Goal: Information Seeking & Learning: Learn about a topic

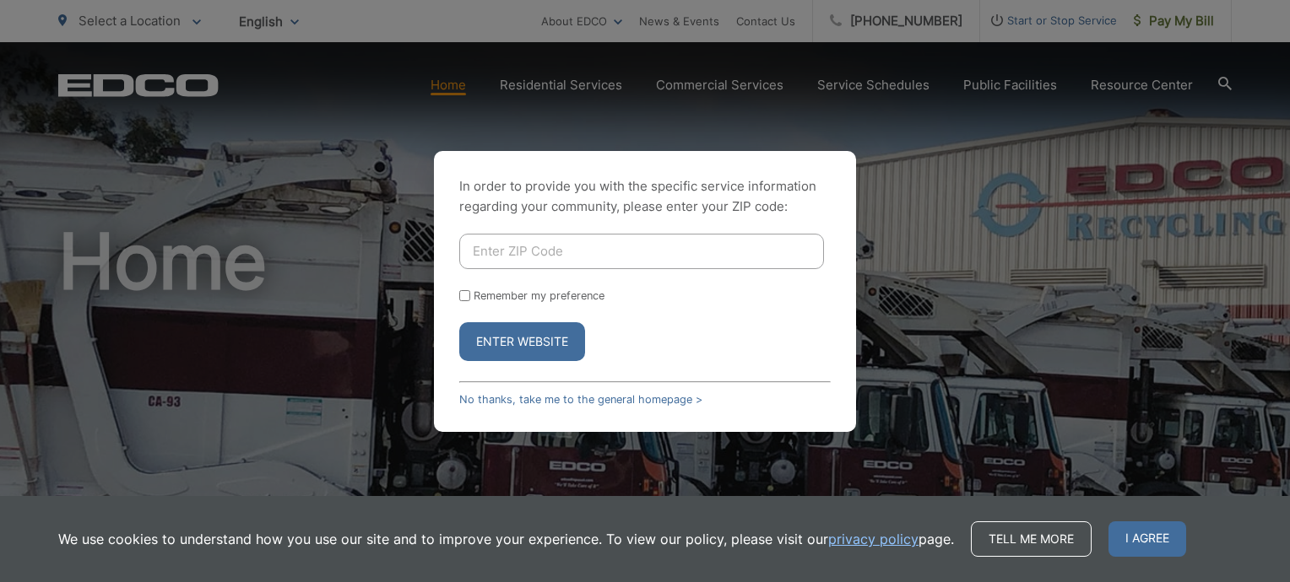
click at [509, 255] on input "Enter ZIP Code" at bounding box center [641, 251] width 365 height 35
type input "92084"
click at [459, 292] on input "Remember my preference" at bounding box center [464, 295] width 11 height 11
checkbox input "true"
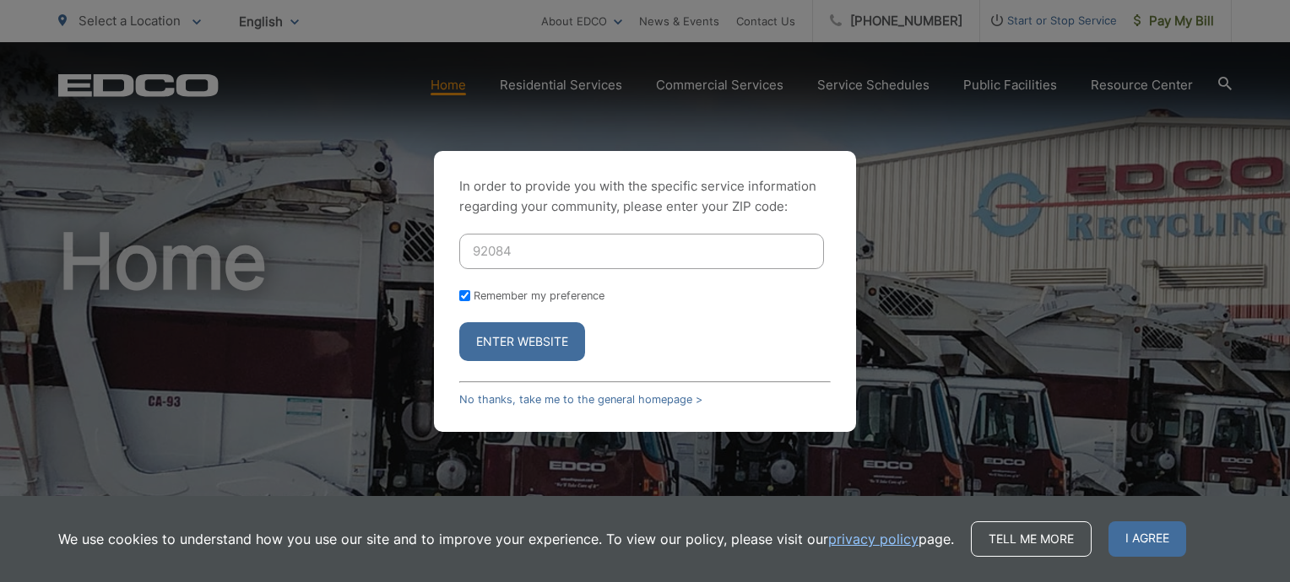
click at [500, 331] on button "Enter Website" at bounding box center [522, 341] width 126 height 39
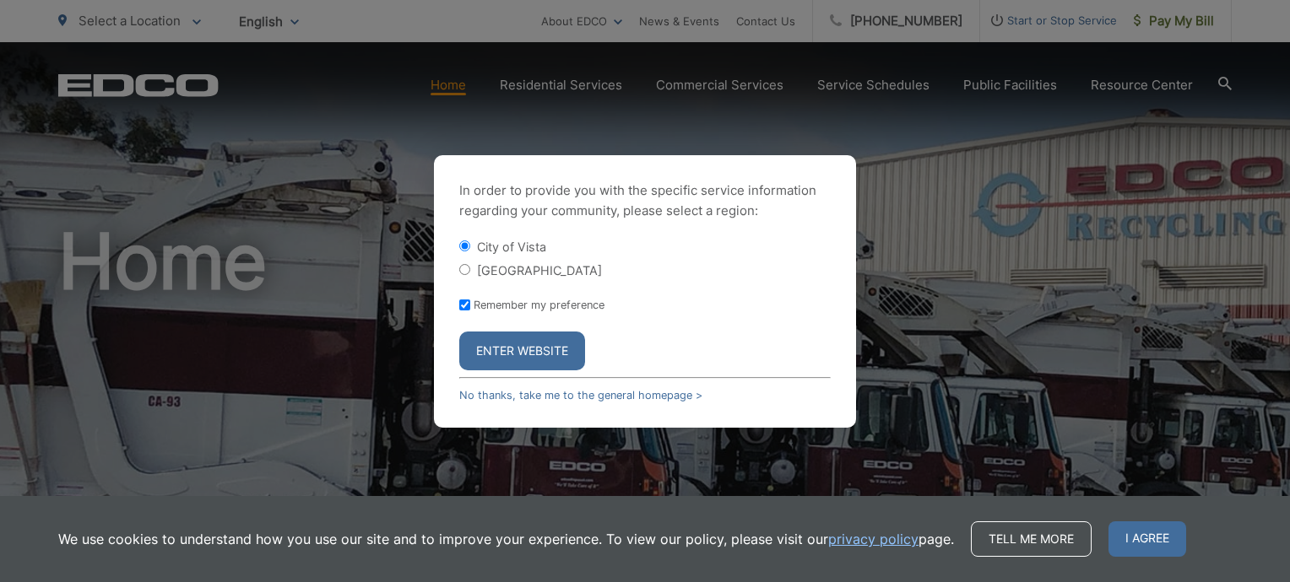
click at [504, 353] on button "Enter Website" at bounding box center [522, 351] width 126 height 39
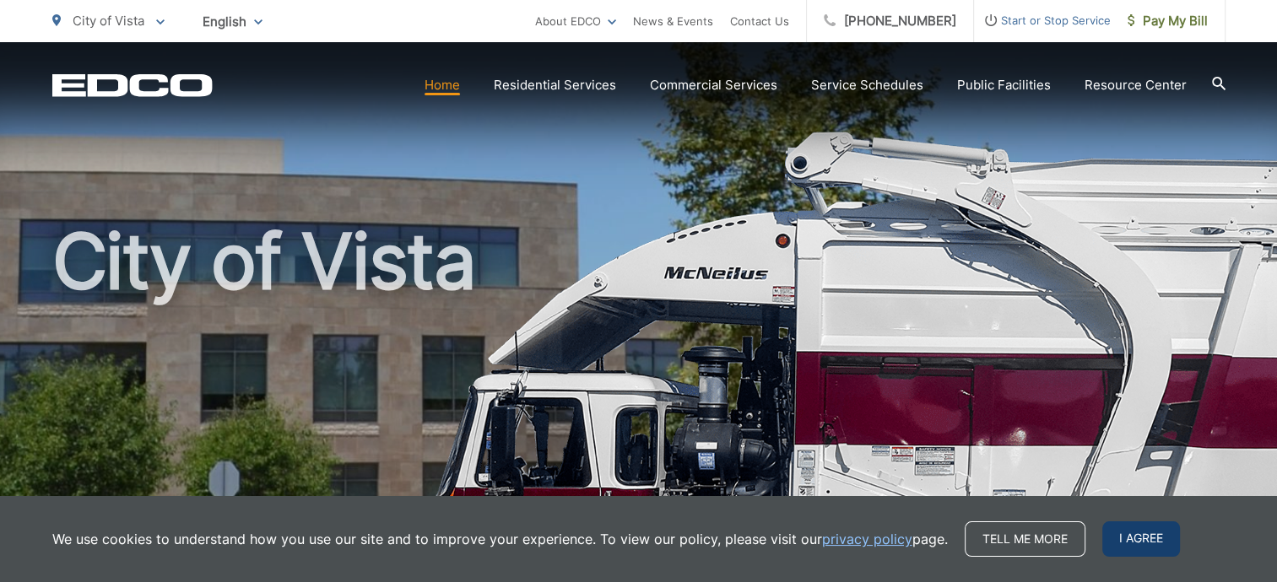
click at [1141, 549] on span "I agree" at bounding box center [1141, 539] width 78 height 35
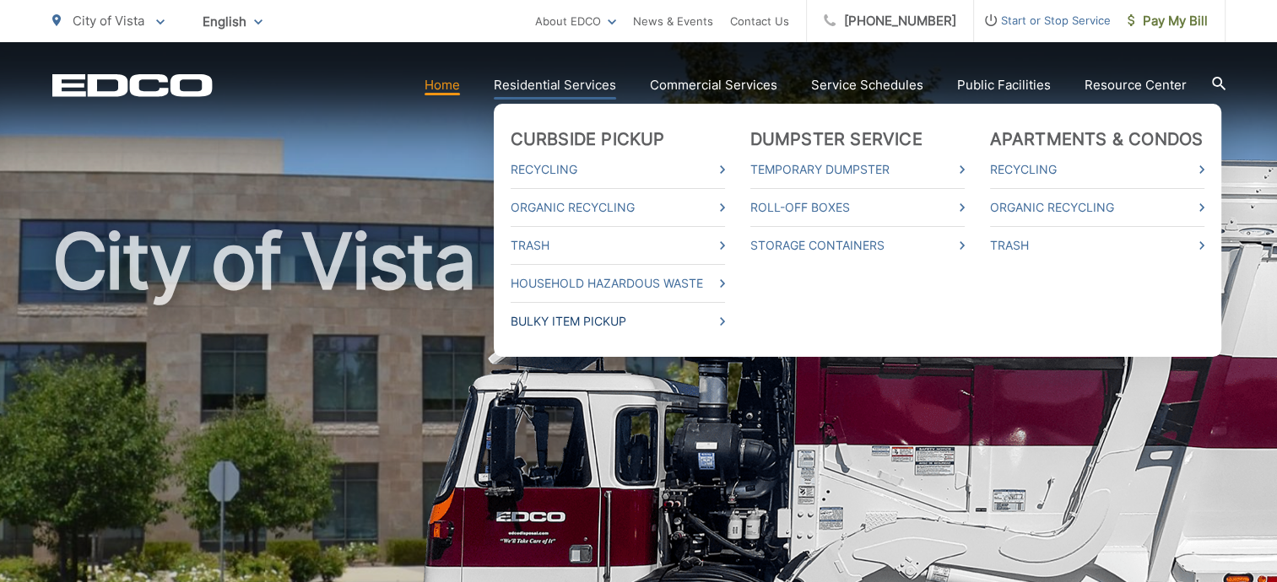
click at [626, 325] on link "Bulky Item Pickup" at bounding box center [618, 321] width 214 height 20
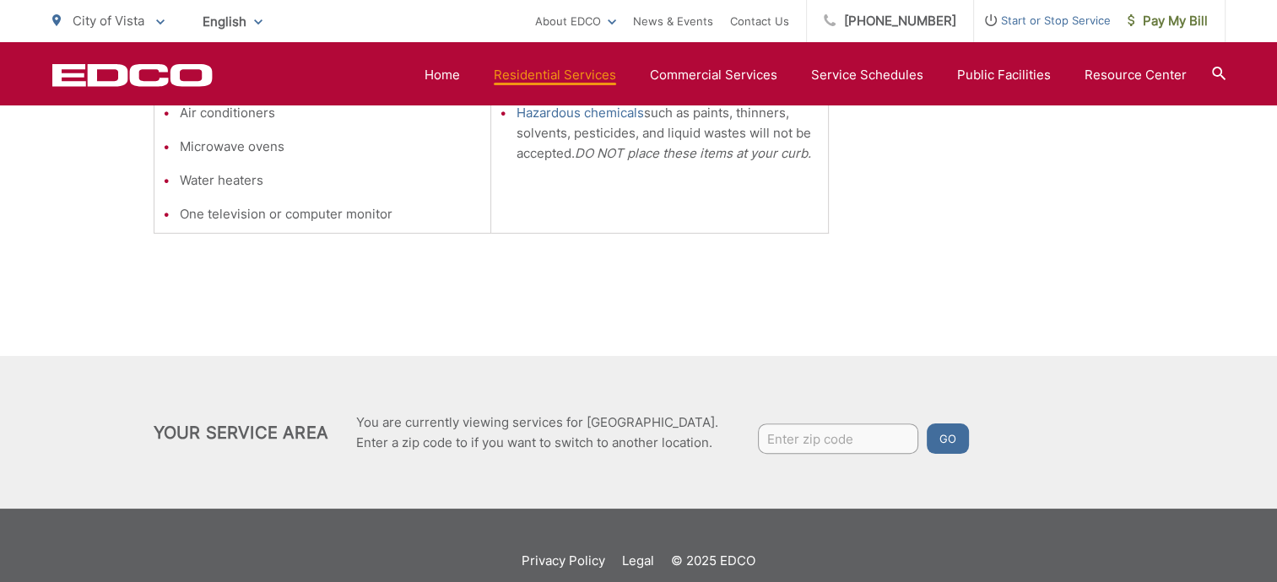
scroll to position [722, 0]
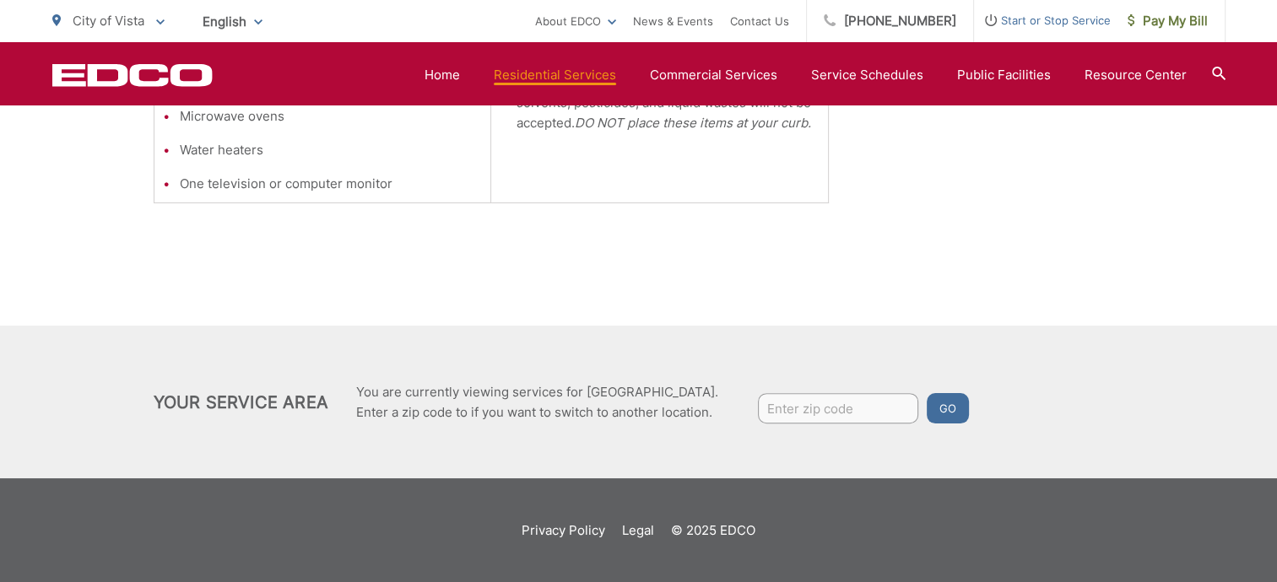
click at [790, 410] on input "Enter zip code" at bounding box center [838, 408] width 160 height 30
type input "92084"
click at [933, 410] on button "Go" at bounding box center [948, 408] width 42 height 30
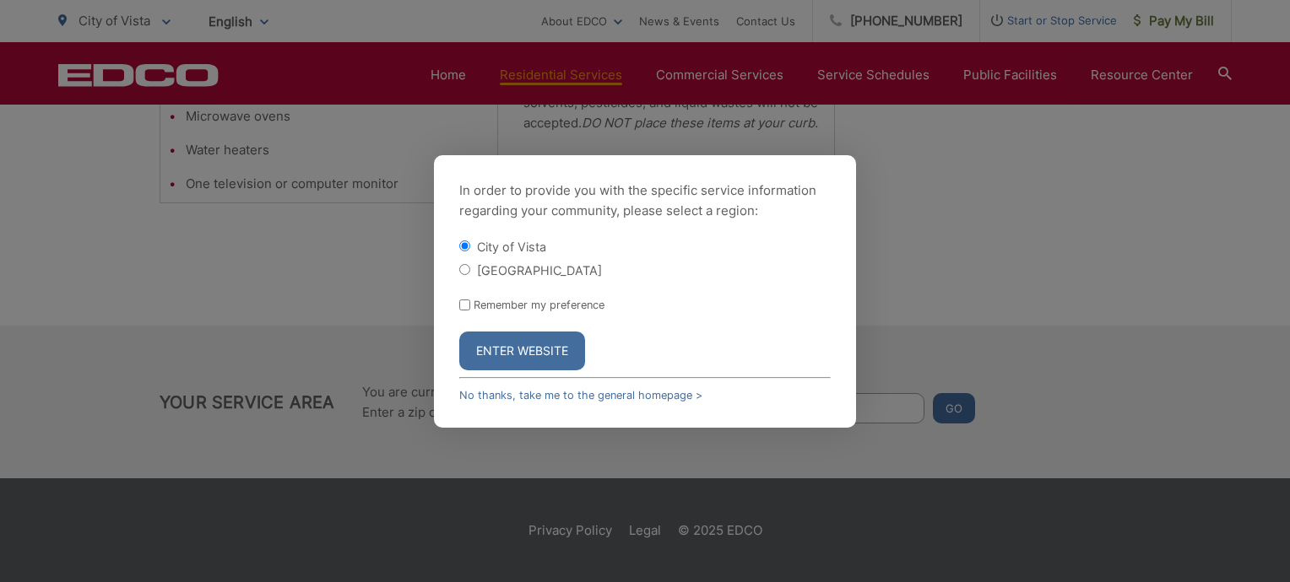
click at [531, 344] on button "Enter Website" at bounding box center [522, 351] width 126 height 39
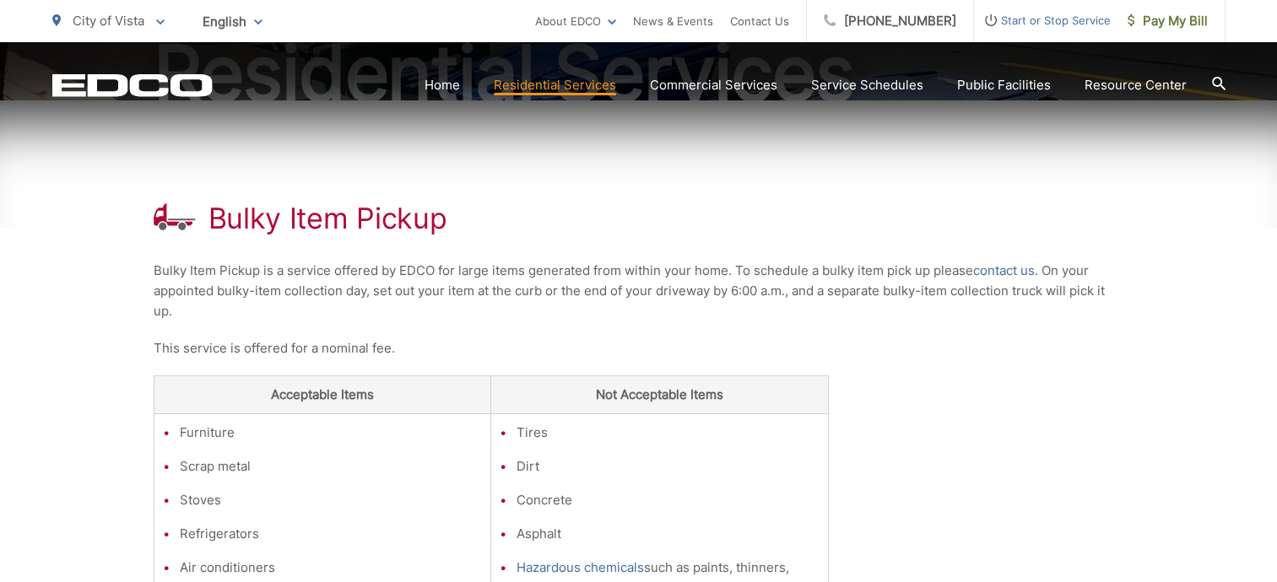
scroll to position [338, 0]
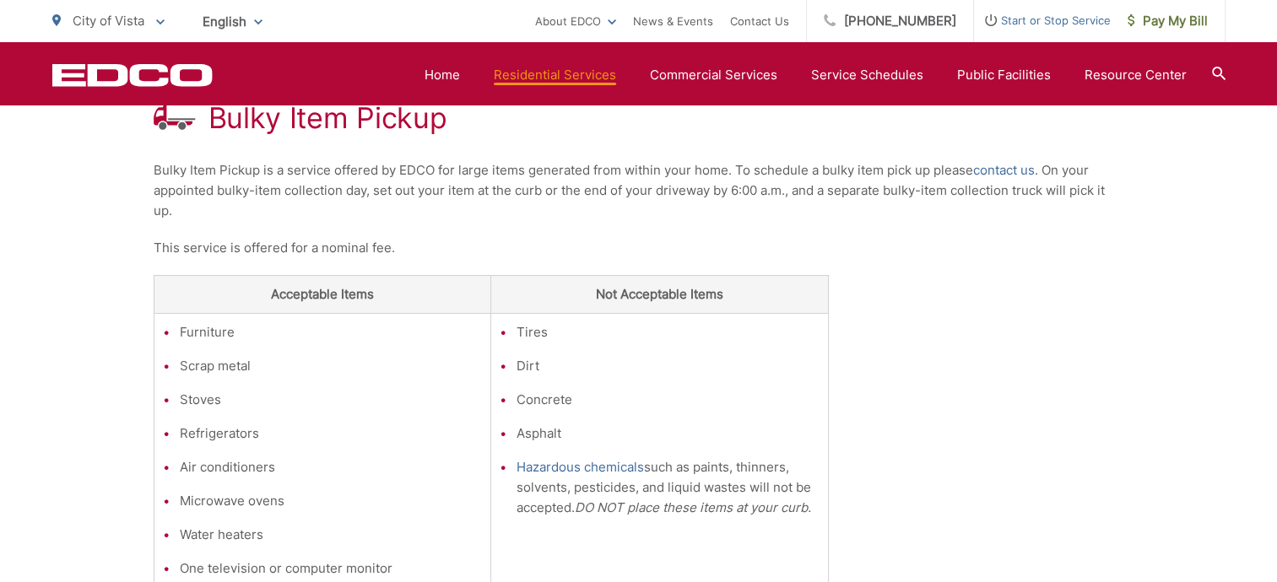
click at [203, 381] on ul "Furniture Scrap metal Stoves Refrigerators Air conditioners Microwave ovens Wat…" at bounding box center [323, 450] width 320 height 257
click at [203, 411] on ul "Furniture Scrap metal Stoves Refrigerators Air conditioners Microwave ovens Wat…" at bounding box center [323, 450] width 320 height 257
drag, startPoint x: 203, startPoint y: 411, endPoint x: 218, endPoint y: 437, distance: 30.3
click at [214, 437] on li "Refrigerators" at bounding box center [331, 434] width 303 height 20
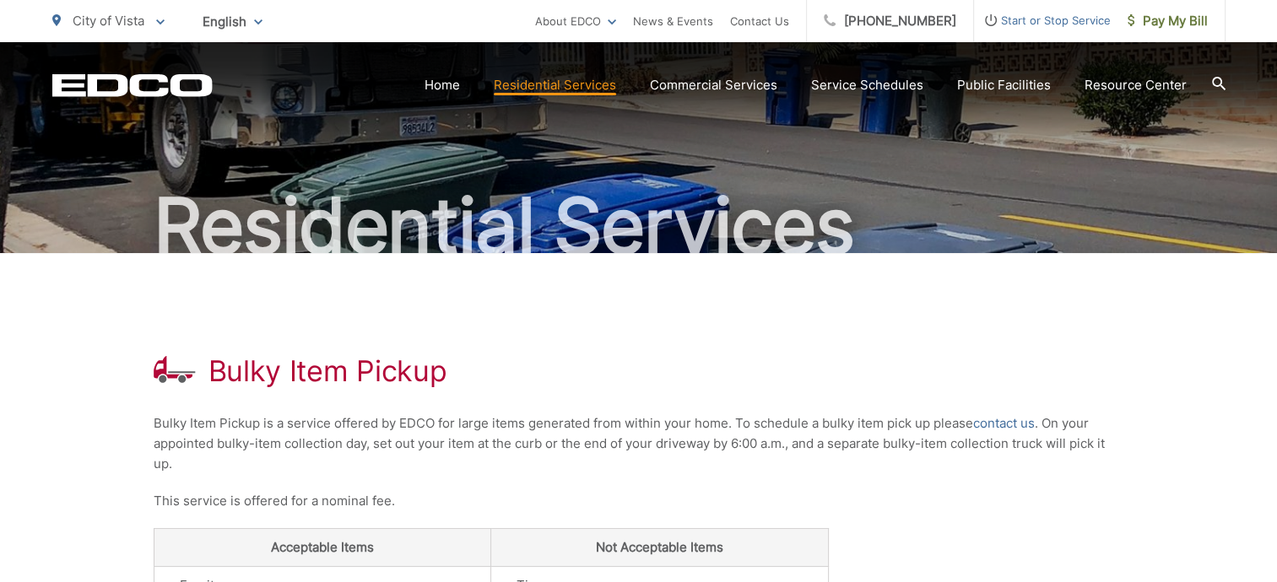
scroll to position [47, 0]
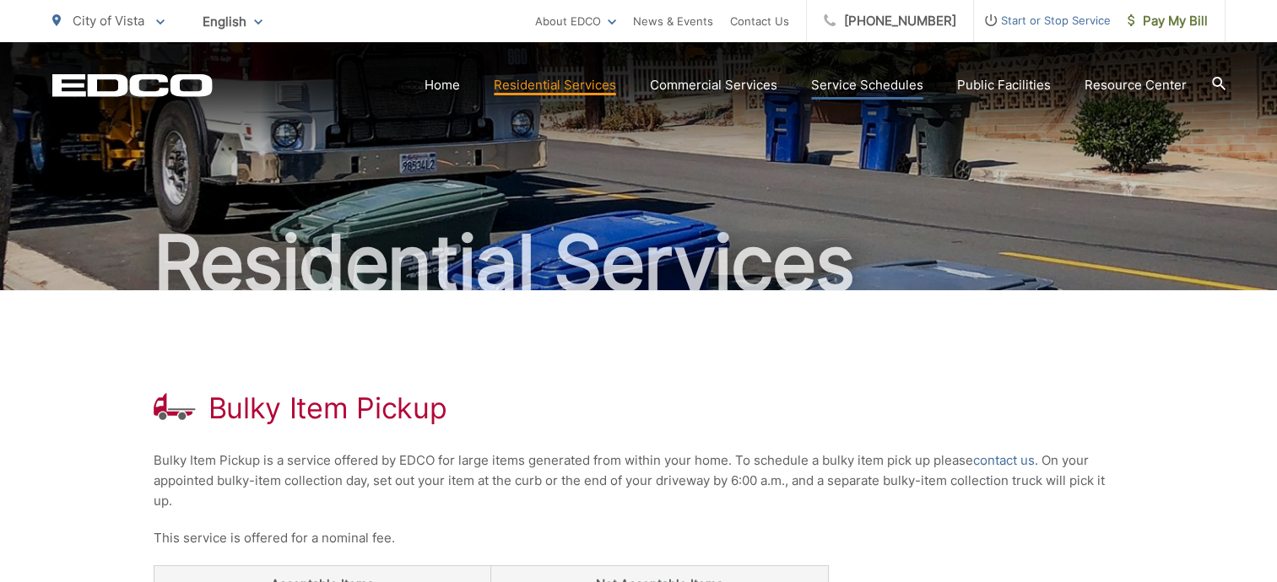
click at [884, 81] on link "Service Schedules" at bounding box center [867, 85] width 112 height 20
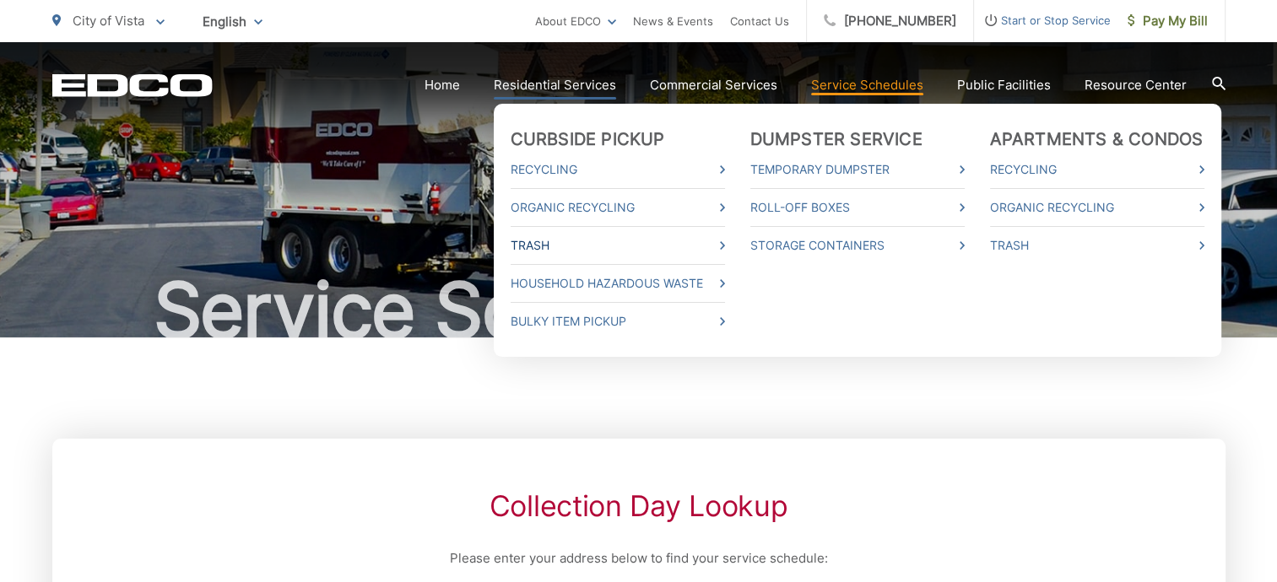
click at [675, 251] on link "Trash" at bounding box center [618, 245] width 214 height 20
click at [663, 289] on link "Household Hazardous Waste" at bounding box center [618, 283] width 214 height 20
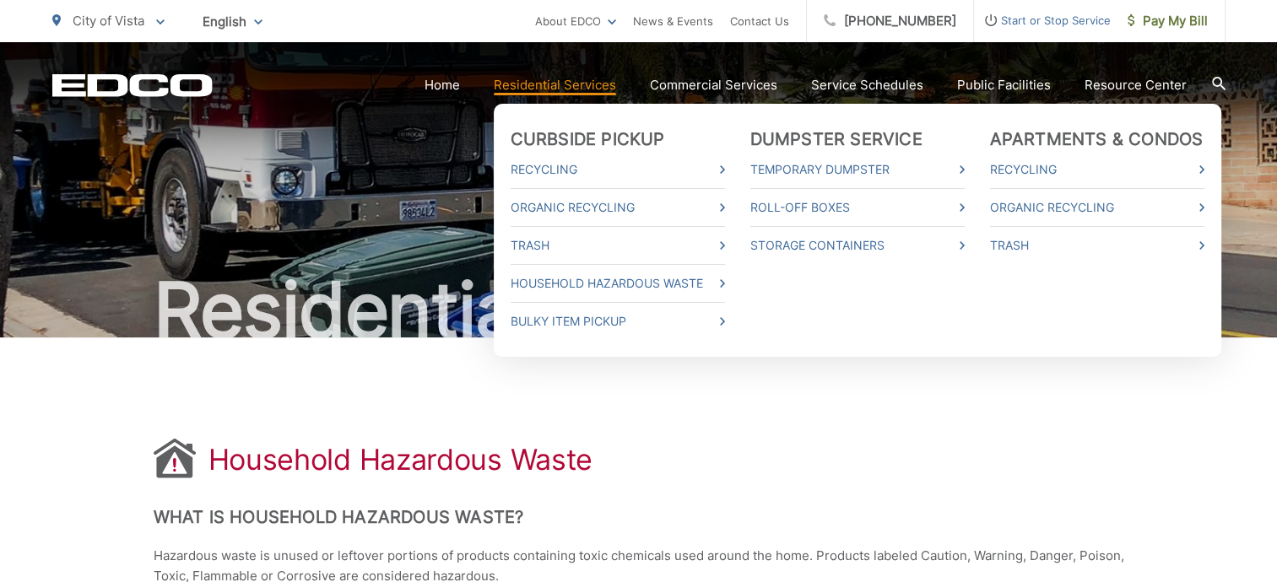
click at [569, 89] on link "Residential Services" at bounding box center [555, 85] width 122 height 20
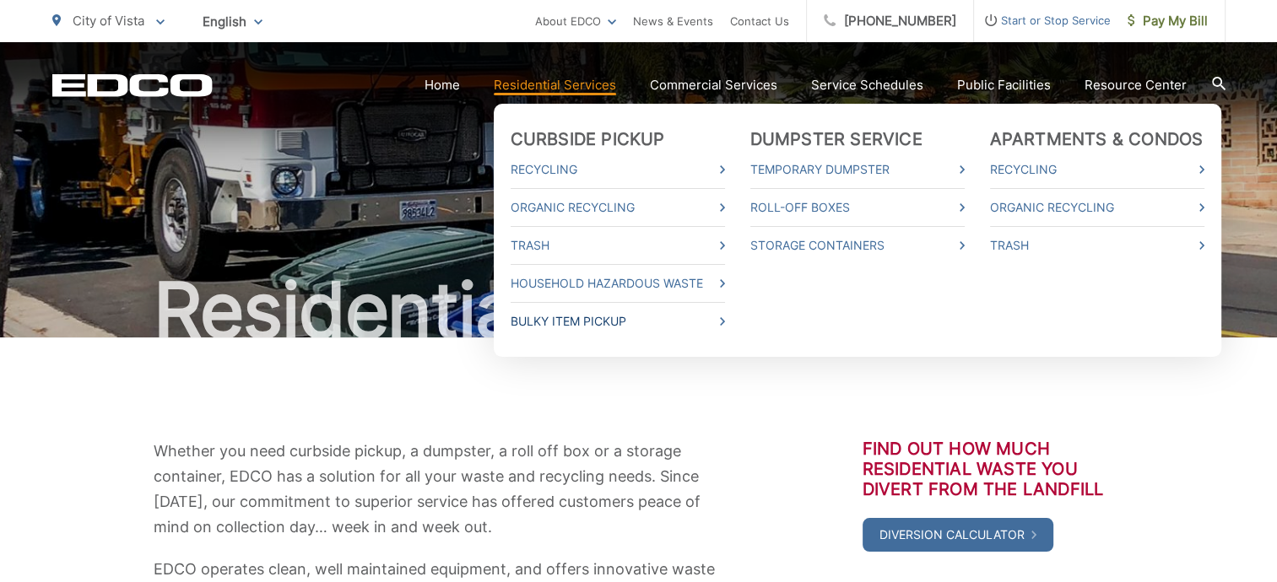
click at [587, 326] on link "Bulky Item Pickup" at bounding box center [618, 321] width 214 height 20
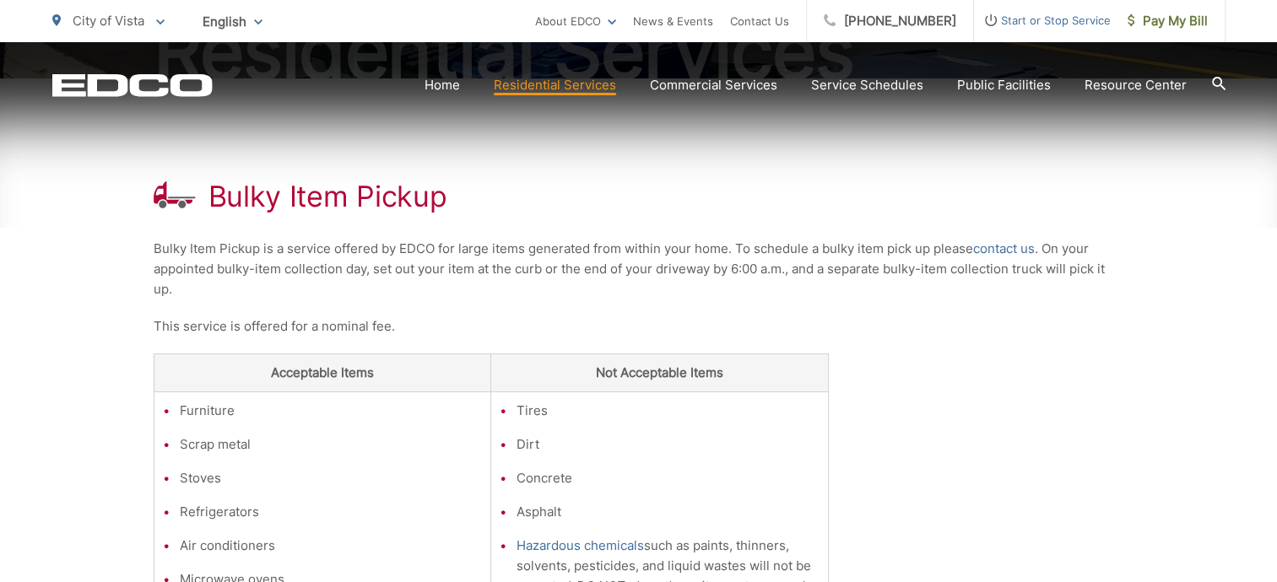
scroll to position [422, 0]
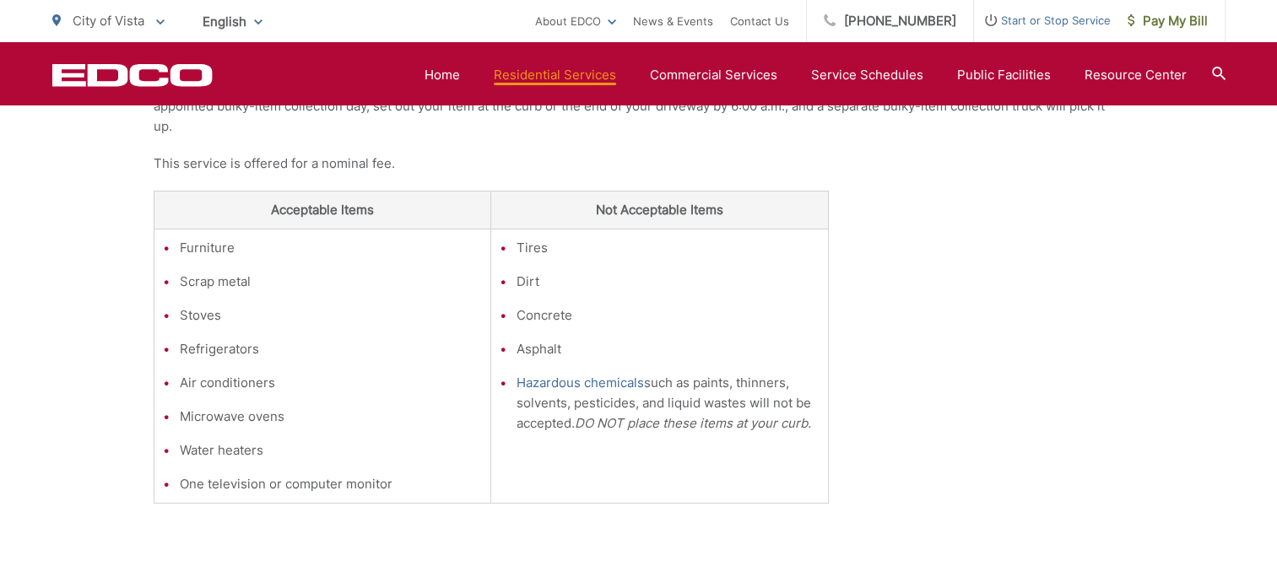
click at [3, 375] on div "Bulky Item Pickup Bulky Item Pickup is a service offered by EDCO for large item…" at bounding box center [638, 347] width 1277 height 863
drag, startPoint x: 3, startPoint y: 375, endPoint x: 139, endPoint y: 409, distance: 140.2
click at [139, 409] on div "Bulky Item Pickup Bulky Item Pickup is a service offered by EDCO for large item…" at bounding box center [638, 347] width 1277 height 863
drag, startPoint x: 139, startPoint y: 409, endPoint x: 105, endPoint y: 322, distance: 93.6
click at [105, 322] on div "Bulky Item Pickup Bulky Item Pickup is a service offered by EDCO for large item…" at bounding box center [638, 347] width 1277 height 863
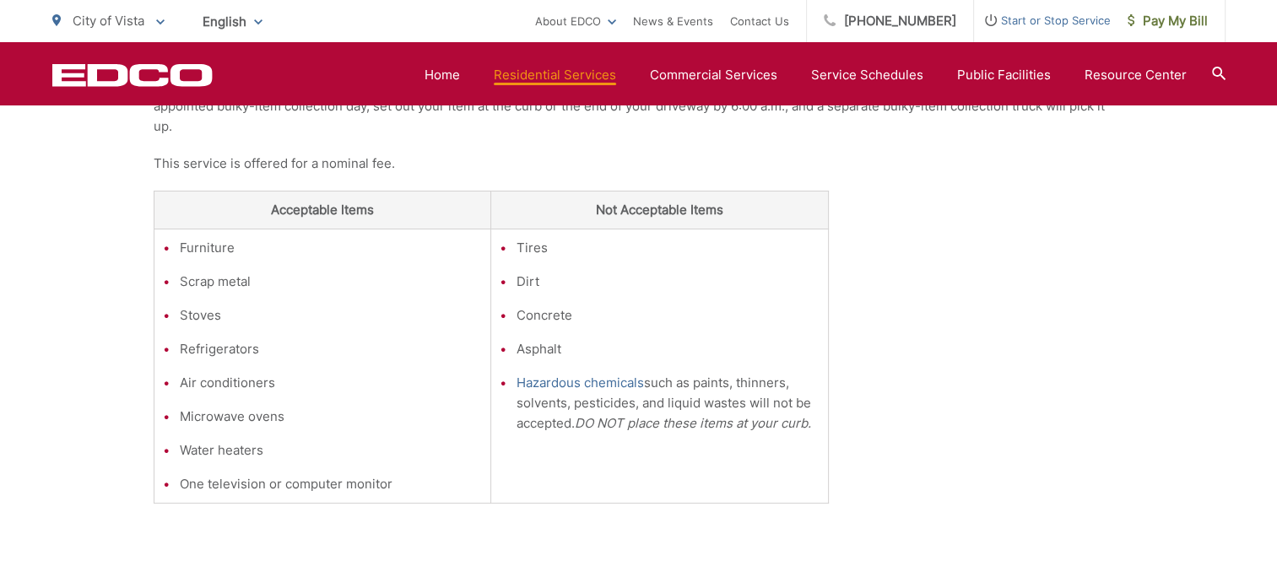
click at [411, 351] on li "Refrigerators" at bounding box center [331, 349] width 303 height 20
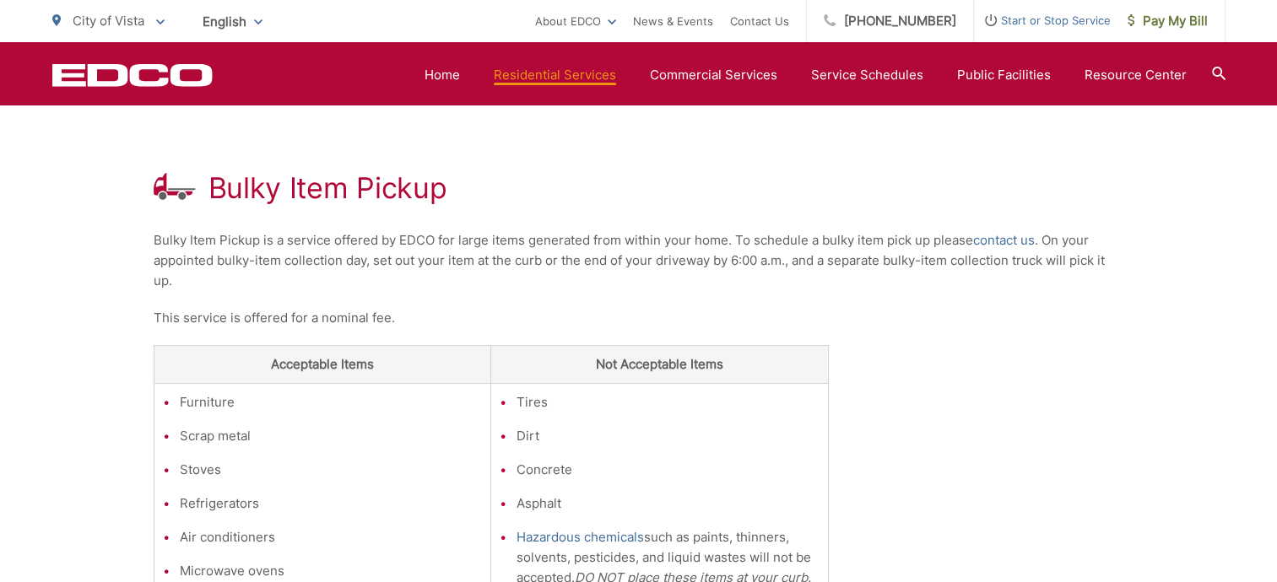
scroll to position [169, 0]
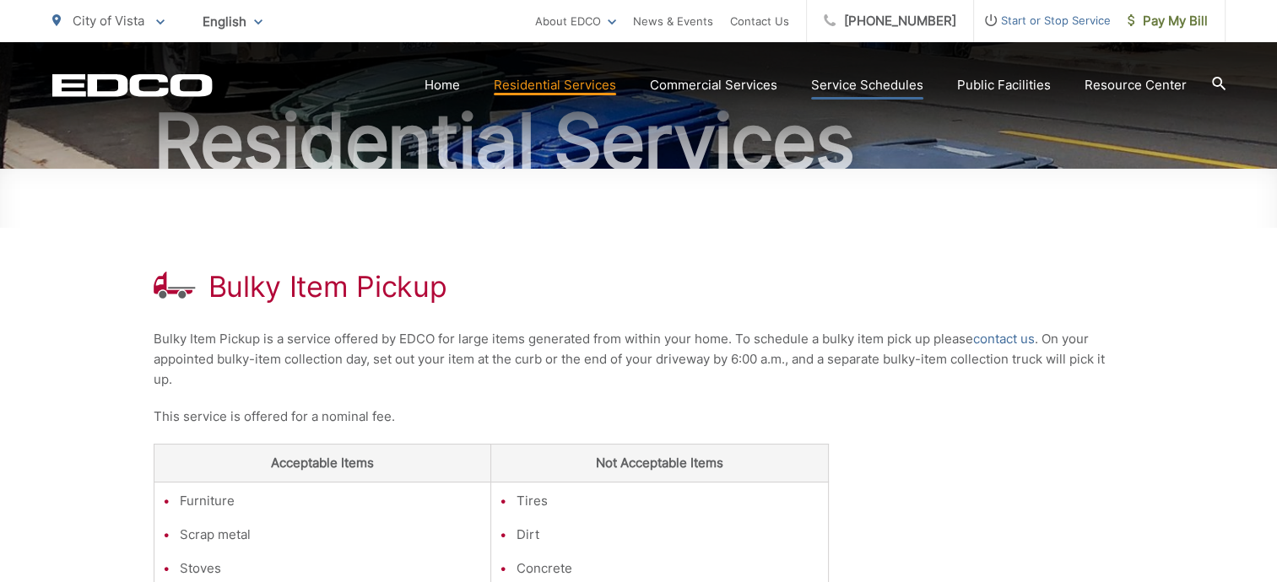
click at [881, 93] on link "Service Schedules" at bounding box center [867, 85] width 112 height 20
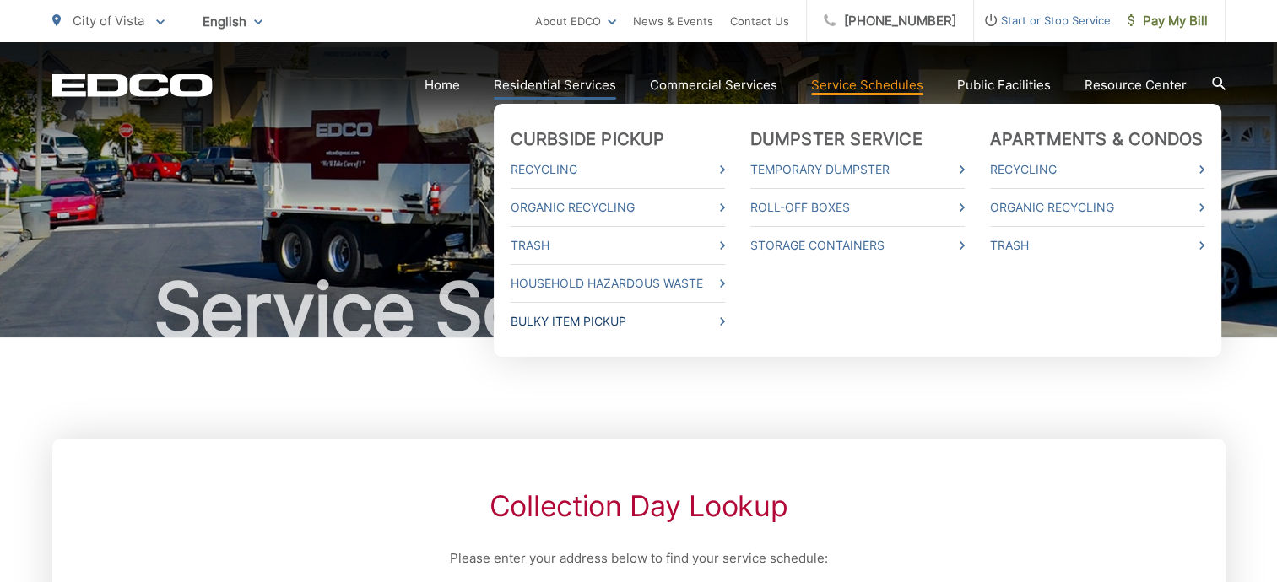
click at [562, 322] on link "Bulky Item Pickup" at bounding box center [618, 321] width 214 height 20
